Goal: Task Accomplishment & Management: Complete application form

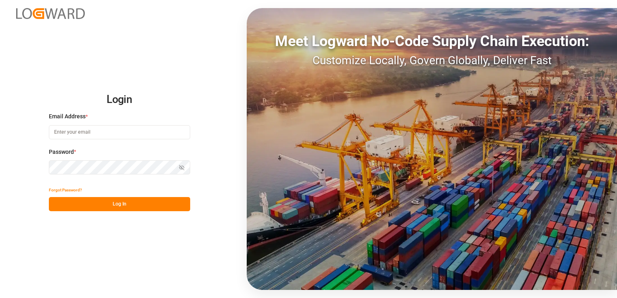
type input "[PERSON_NAME][EMAIL_ADDRESS][PERSON_NAME][DOMAIN_NAME]"
click at [115, 207] on button "Log In" at bounding box center [119, 204] width 141 height 14
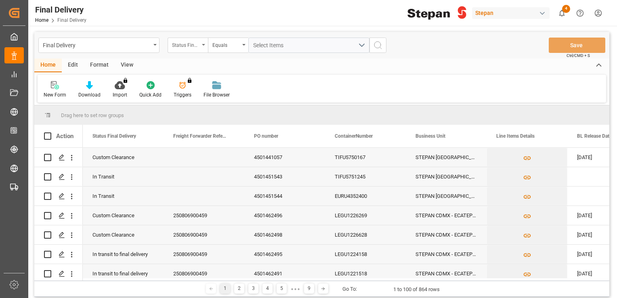
click at [190, 48] on div "Status Final Delivery" at bounding box center [185, 44] width 27 height 9
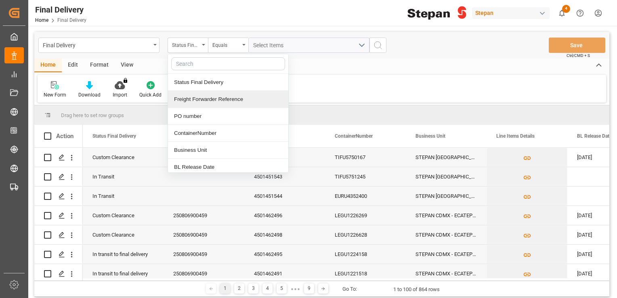
click at [205, 95] on div "Freight Forwarder Reference" at bounding box center [228, 99] width 120 height 17
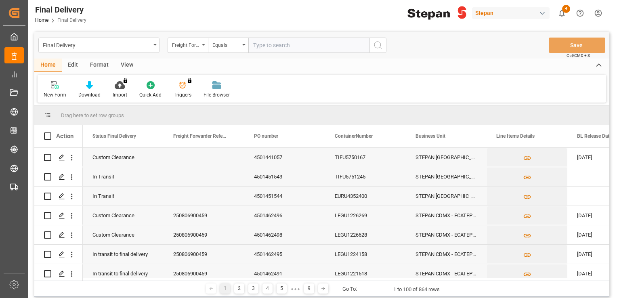
paste input "250806900459"
type input "250806900459"
click at [377, 45] on icon "search button" at bounding box center [378, 45] width 10 height 10
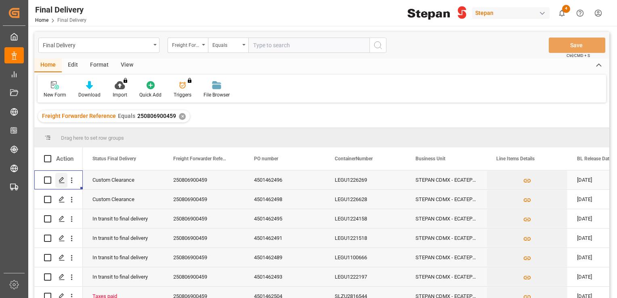
click at [60, 179] on icon "Press SPACE to select this row." at bounding box center [62, 180] width 6 height 6
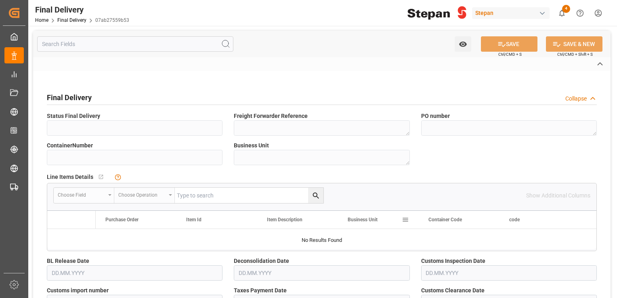
type input "Custom Clearance"
type textarea "250806900459"
type textarea "4501462496"
type input "LEGU1226269"
type textarea "STEPAN CDMX - ECATEPEC"
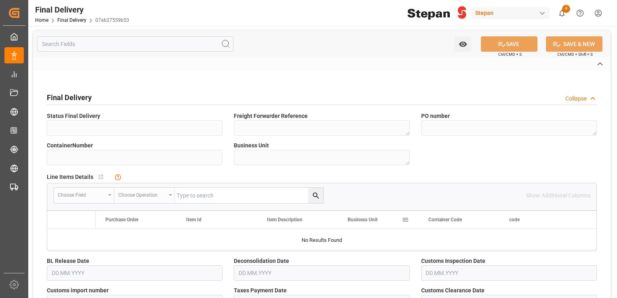
type textarea "25 43 1742 5002281"
type input "VERDE"
type textarea "STEPAN CDMX - ECATEPEC"
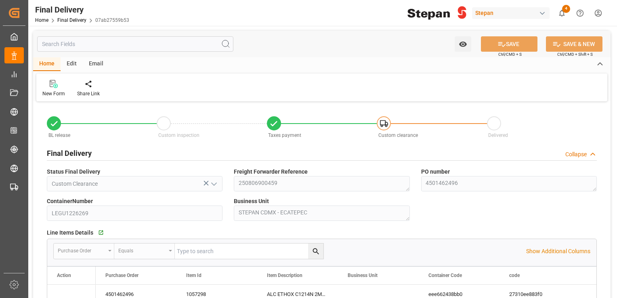
type input "[DATE]"
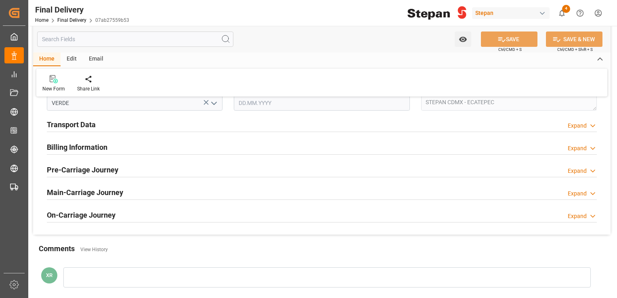
scroll to position [274, 0]
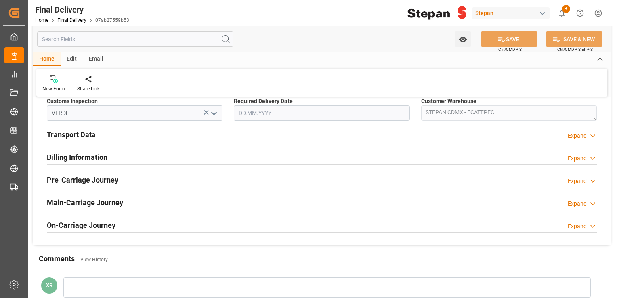
click at [74, 135] on h2 "Transport Data" at bounding box center [71, 134] width 49 height 11
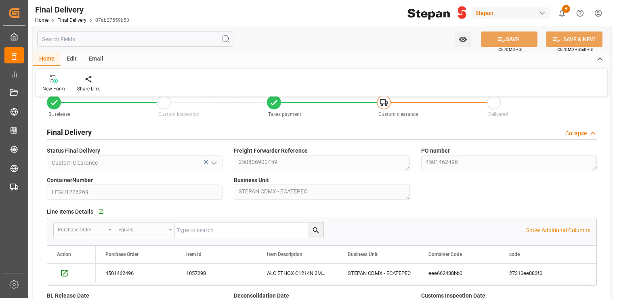
scroll to position [0, 0]
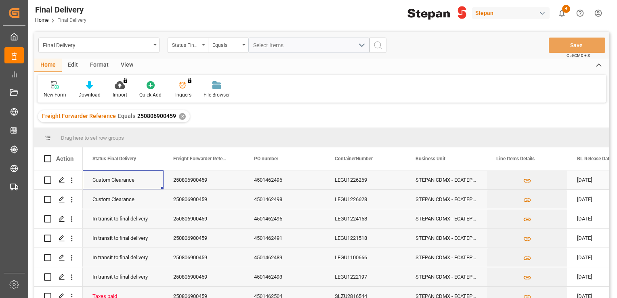
click at [87, 189] on div "Custom Clearance" at bounding box center [123, 179] width 81 height 19
